Goal: Navigation & Orientation: Find specific page/section

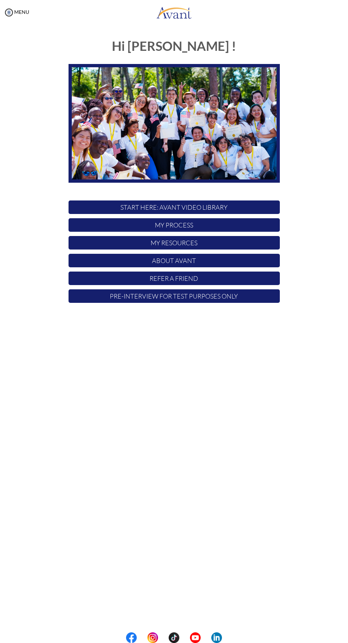
click at [118, 224] on p "My Process" at bounding box center [174, 225] width 211 height 14
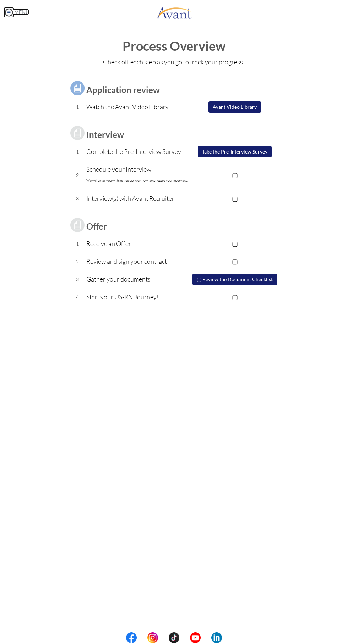
click at [9, 12] on img at bounding box center [9, 12] width 11 height 11
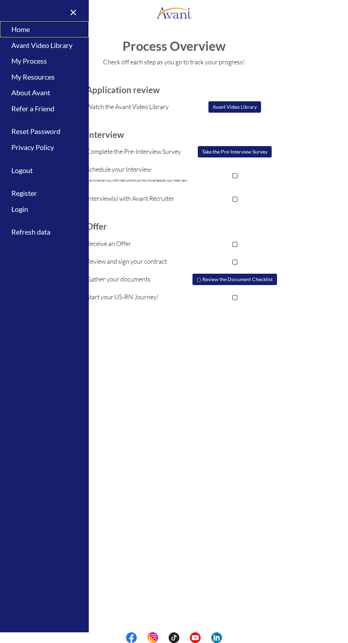
click at [19, 27] on link "Home" at bounding box center [44, 29] width 89 height 16
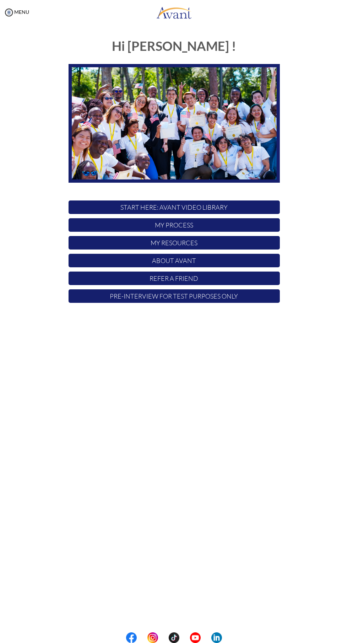
click at [222, 242] on p "My Resources" at bounding box center [174, 243] width 211 height 14
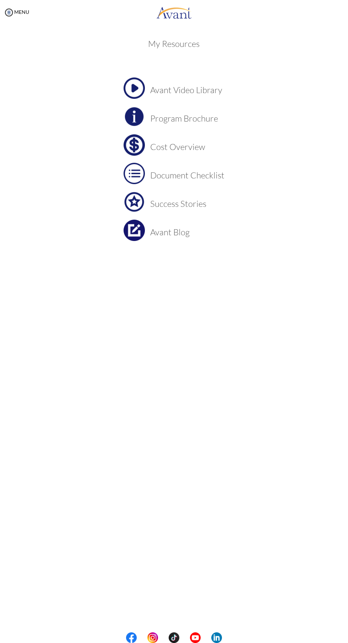
click at [17, 18] on div "MENU" at bounding box center [14, 321] width 29 height 643
click at [22, 12] on link "MENU" at bounding box center [17, 12] width 26 height 6
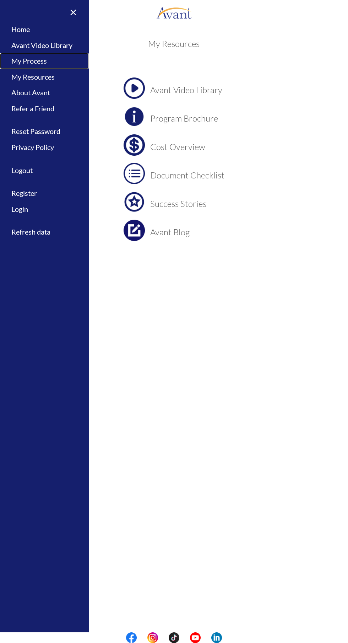
click at [17, 60] on link "My Process" at bounding box center [44, 61] width 89 height 16
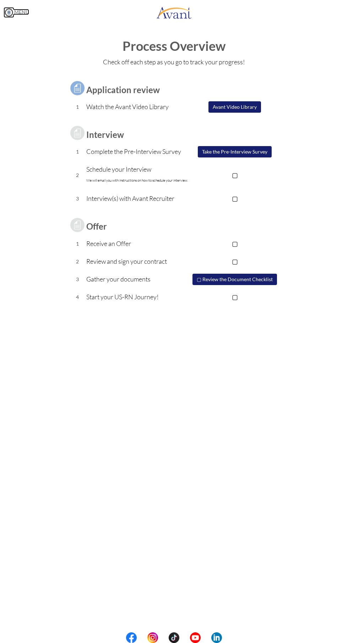
click at [22, 12] on link "MENU" at bounding box center [17, 12] width 26 height 6
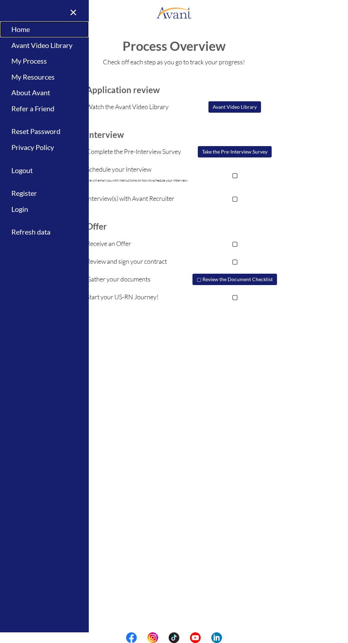
click at [21, 33] on link "Home" at bounding box center [44, 29] width 89 height 16
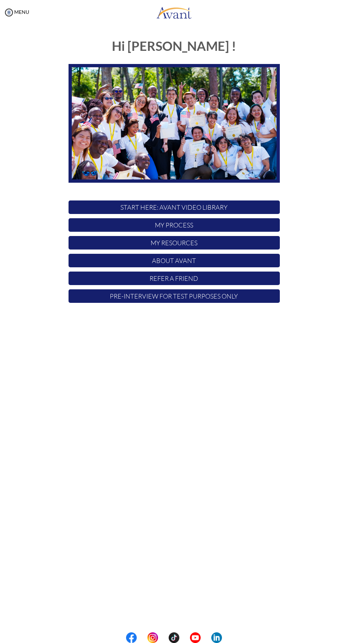
click at [252, 260] on p "About Avant" at bounding box center [174, 261] width 211 height 14
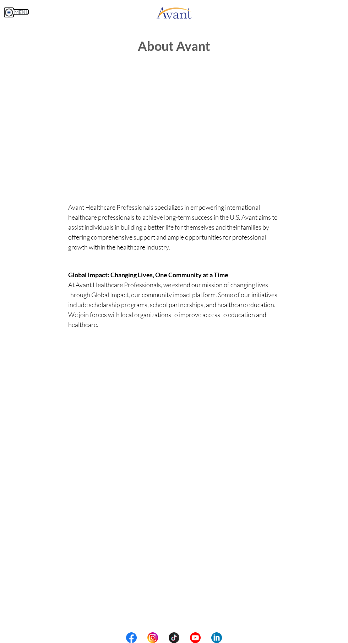
click at [13, 9] on img at bounding box center [9, 12] width 11 height 11
